Goal: Task Accomplishment & Management: Use online tool/utility

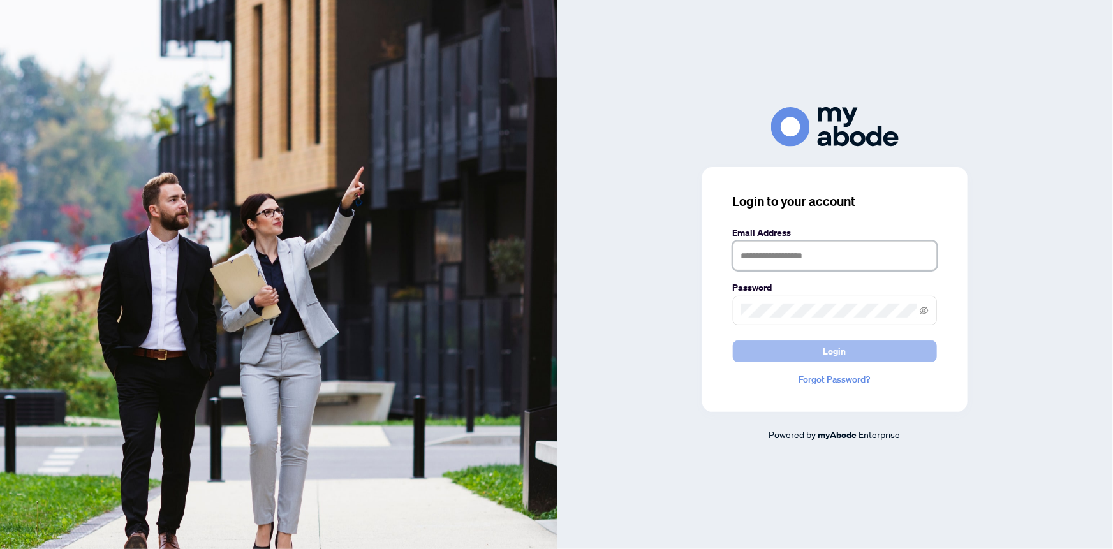
type input "**********"
click at [809, 355] on button "Login" at bounding box center [835, 352] width 204 height 22
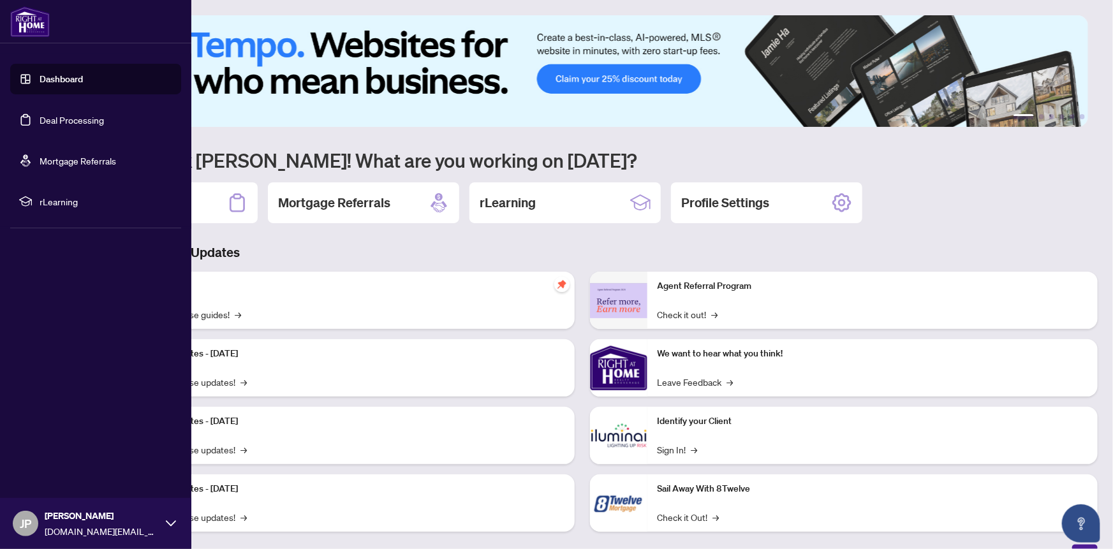
click at [182, 209] on div "Deal Processing" at bounding box center [161, 202] width 191 height 41
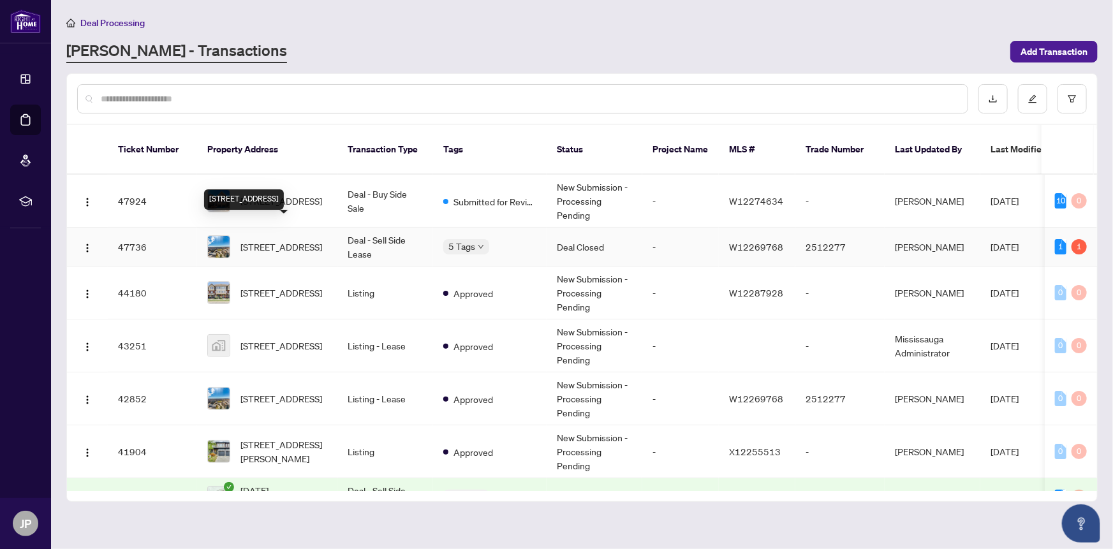
click at [287, 240] on span "[STREET_ADDRESS]" at bounding box center [281, 247] width 82 height 14
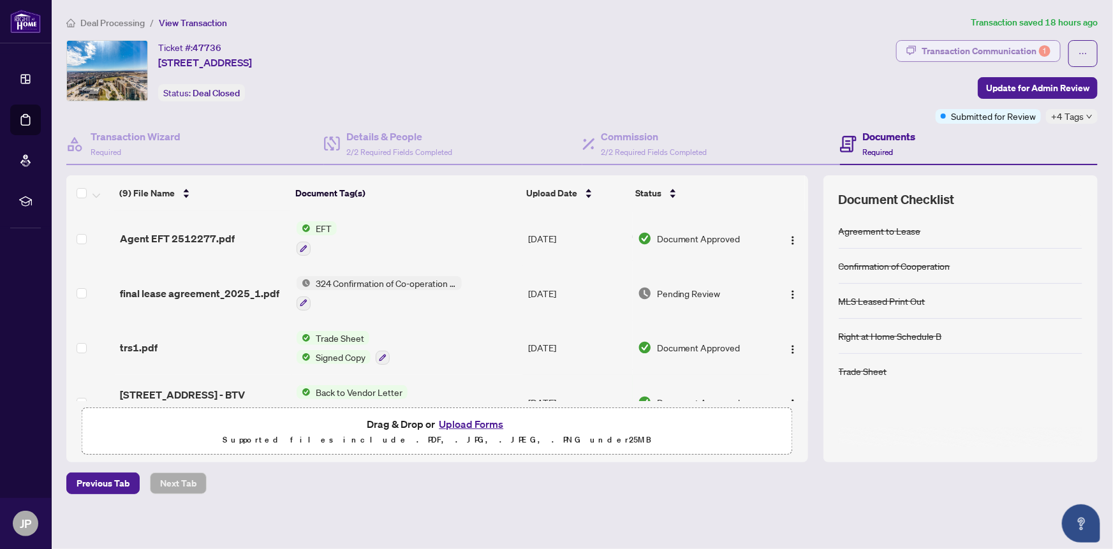
click at [1000, 50] on div "Transaction Communication 1" at bounding box center [985, 51] width 129 height 20
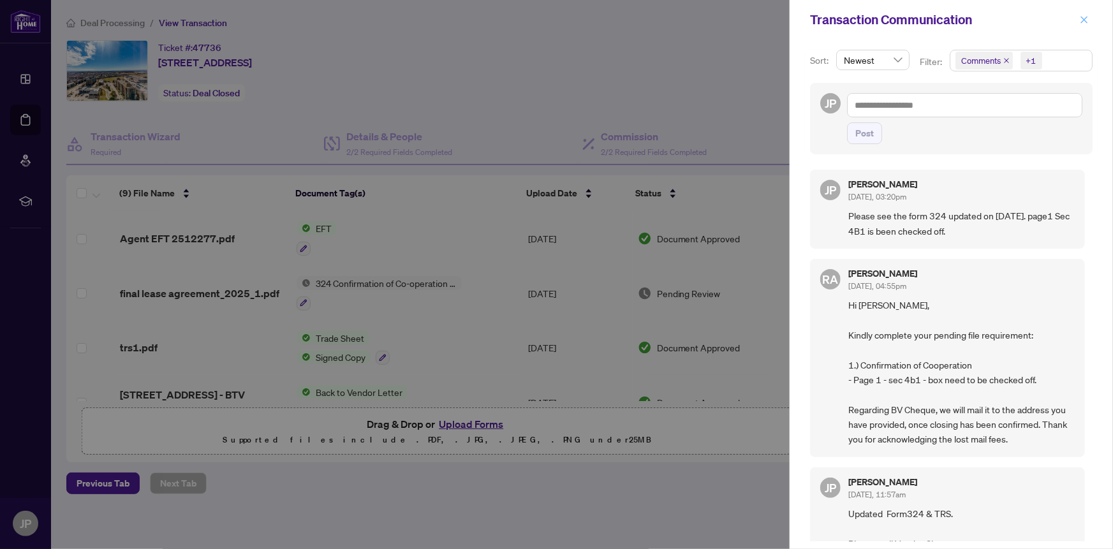
click at [1082, 18] on icon "close" at bounding box center [1084, 19] width 9 height 9
